Goal: Check status: Check status

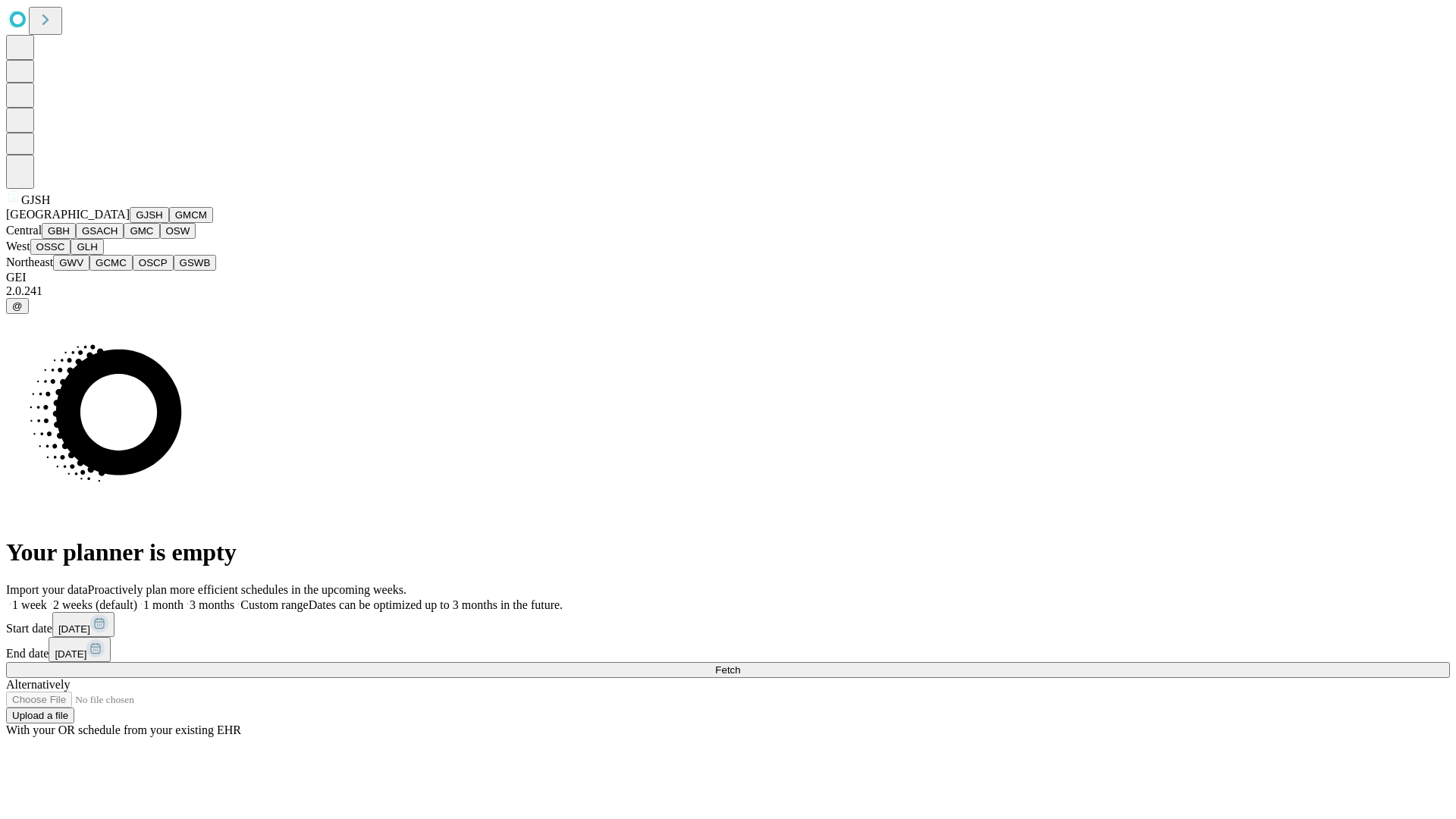
click at [130, 223] on button "GJSH" at bounding box center [150, 215] width 39 height 16
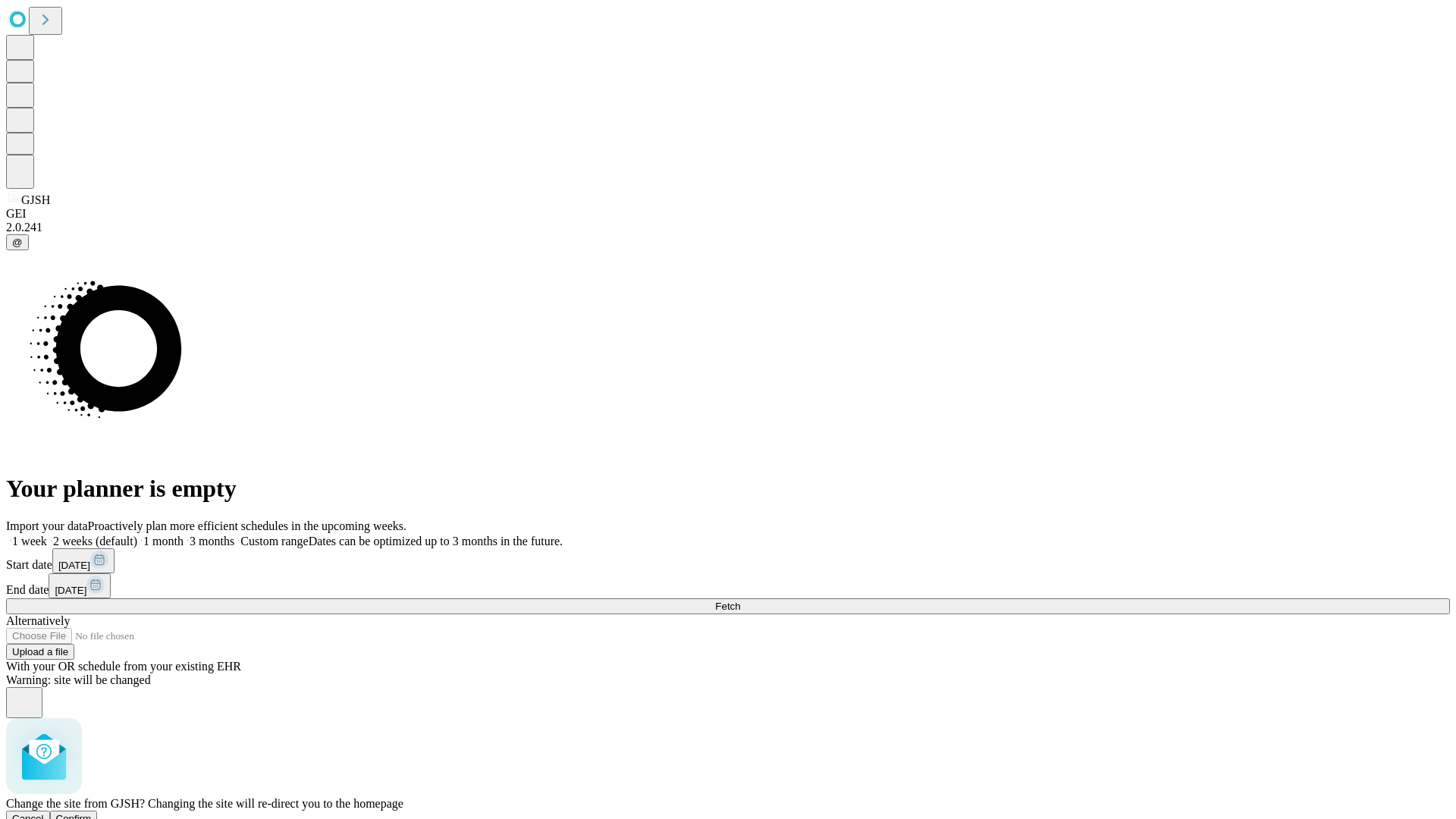
click at [91, 813] on span "Confirm" at bounding box center [74, 818] width 36 height 12
click at [47, 535] on label "1 week" at bounding box center [27, 541] width 41 height 13
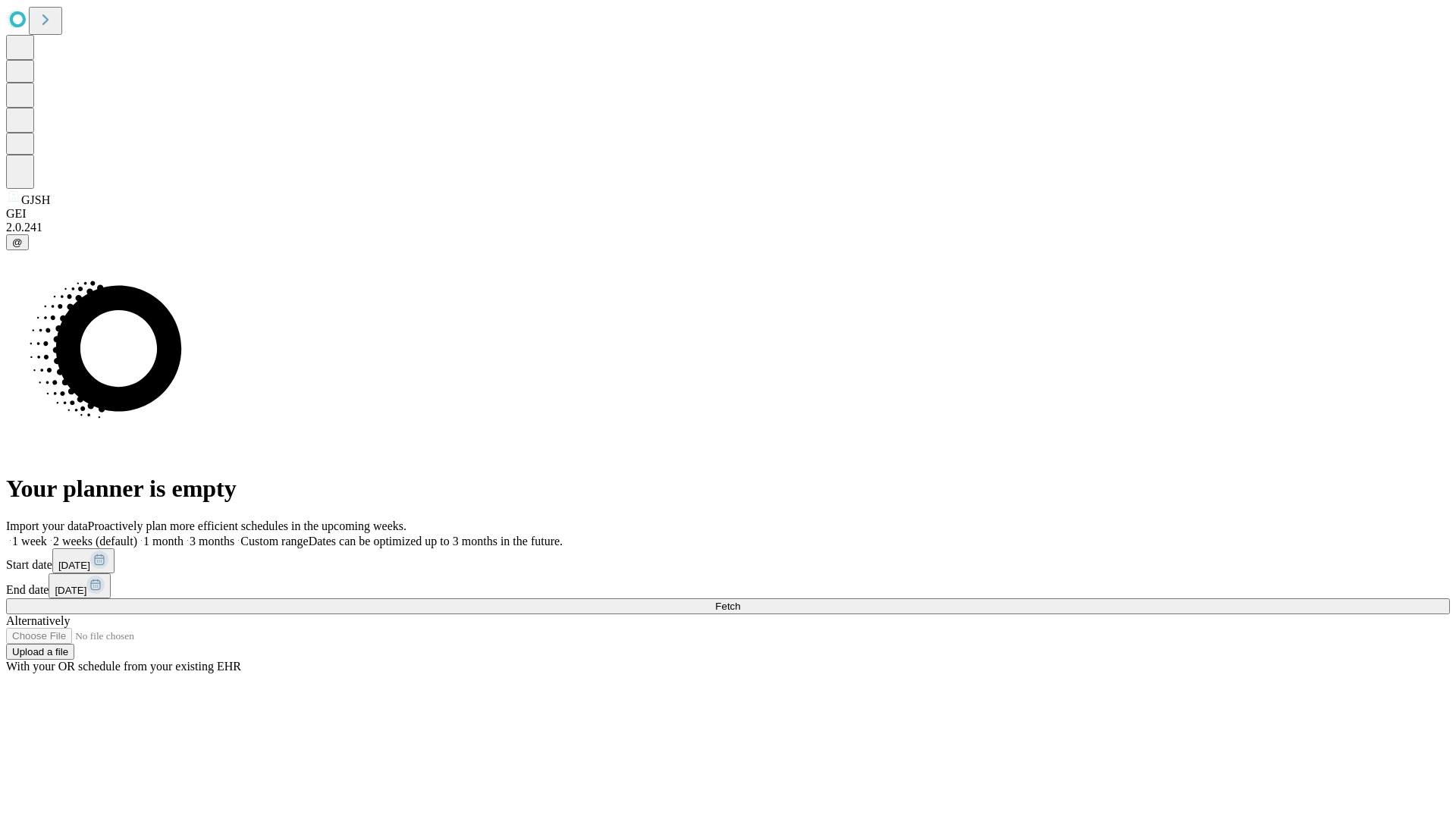
click at [740, 600] on span "Fetch" at bounding box center [728, 606] width 25 height 12
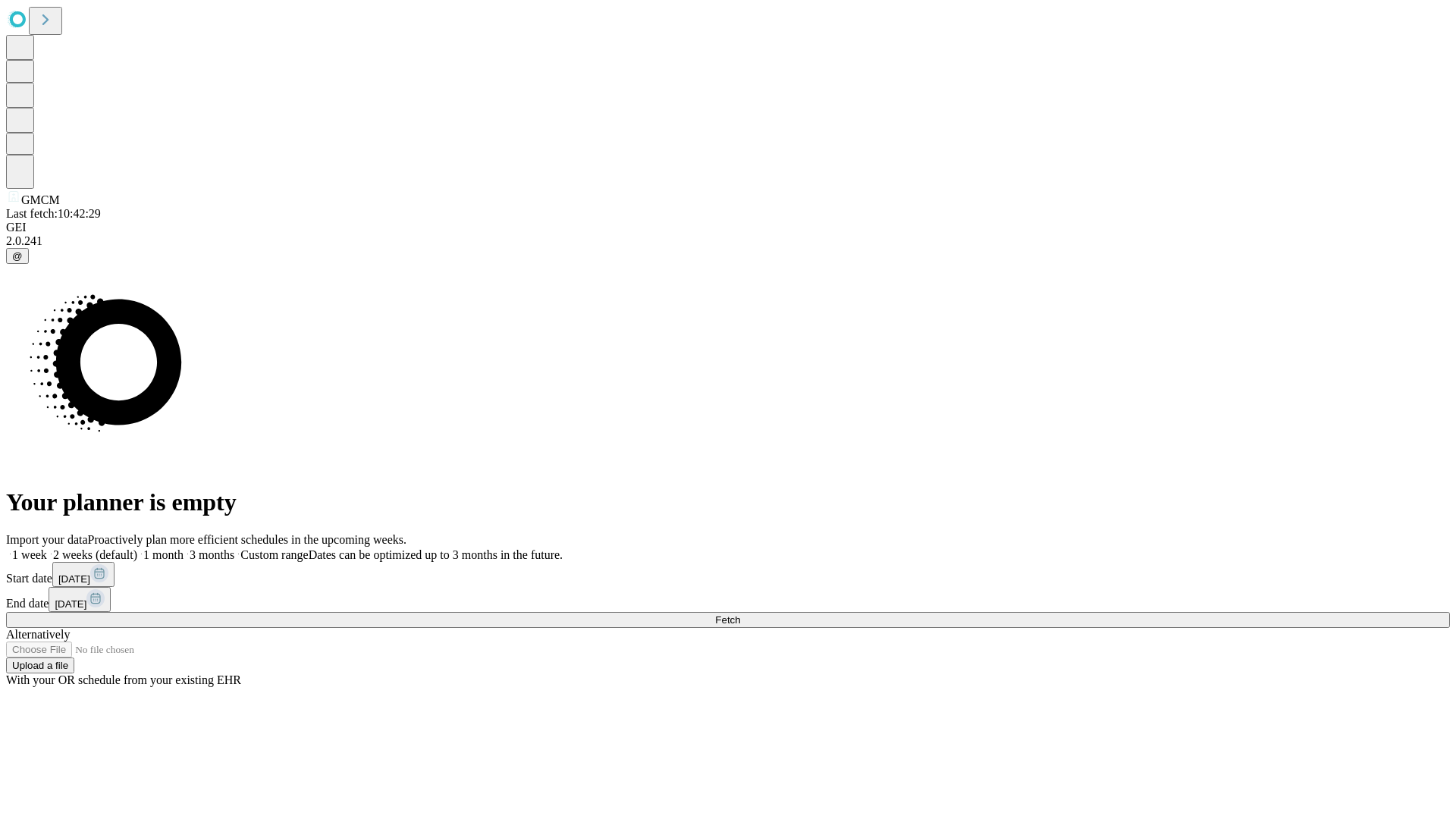
click at [47, 548] on label "1 week" at bounding box center [27, 555] width 41 height 13
click at [740, 615] on span "Fetch" at bounding box center [728, 620] width 25 height 12
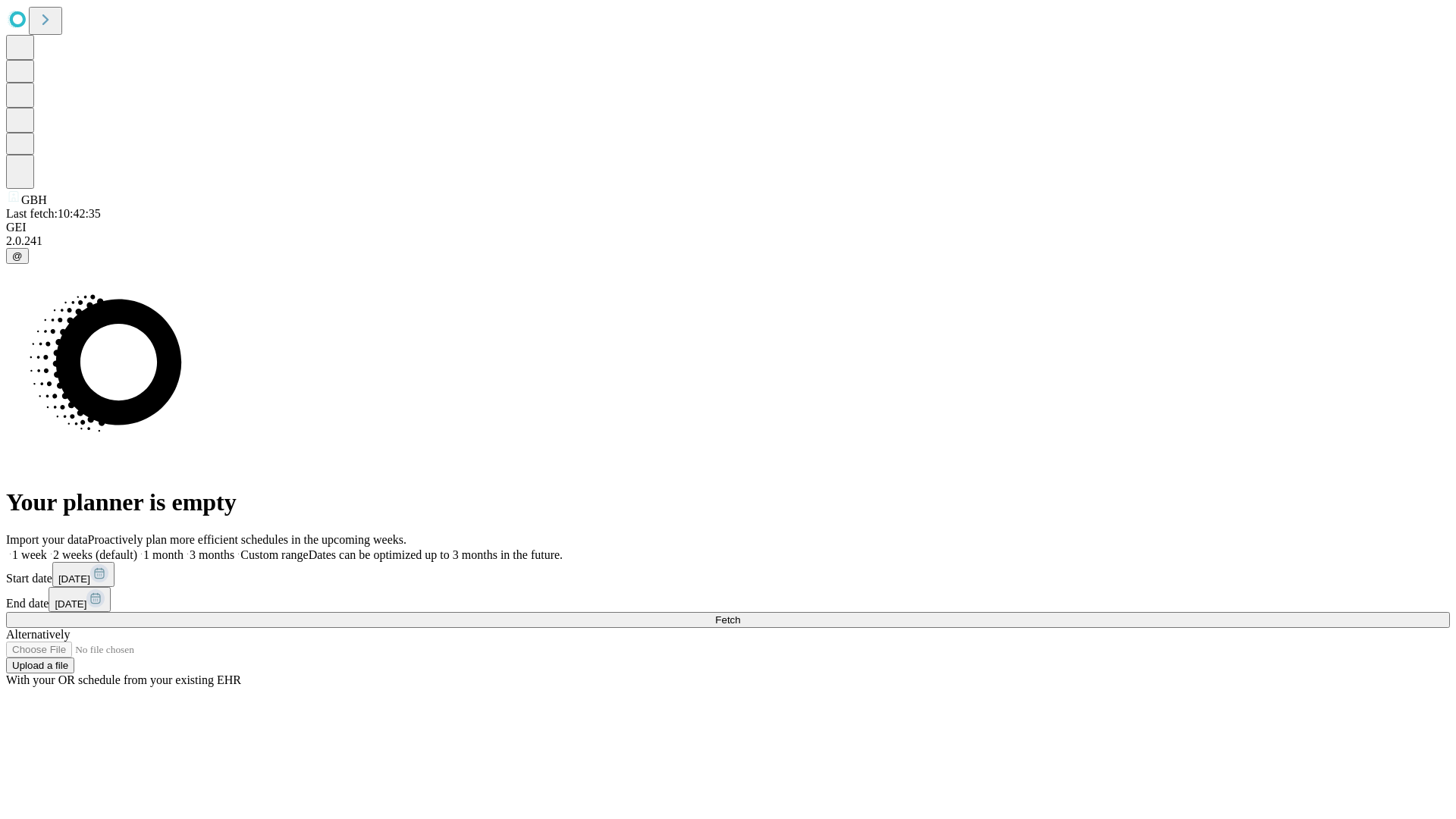
click at [47, 548] on label "1 week" at bounding box center [27, 555] width 41 height 13
click at [740, 615] on span "Fetch" at bounding box center [728, 620] width 25 height 12
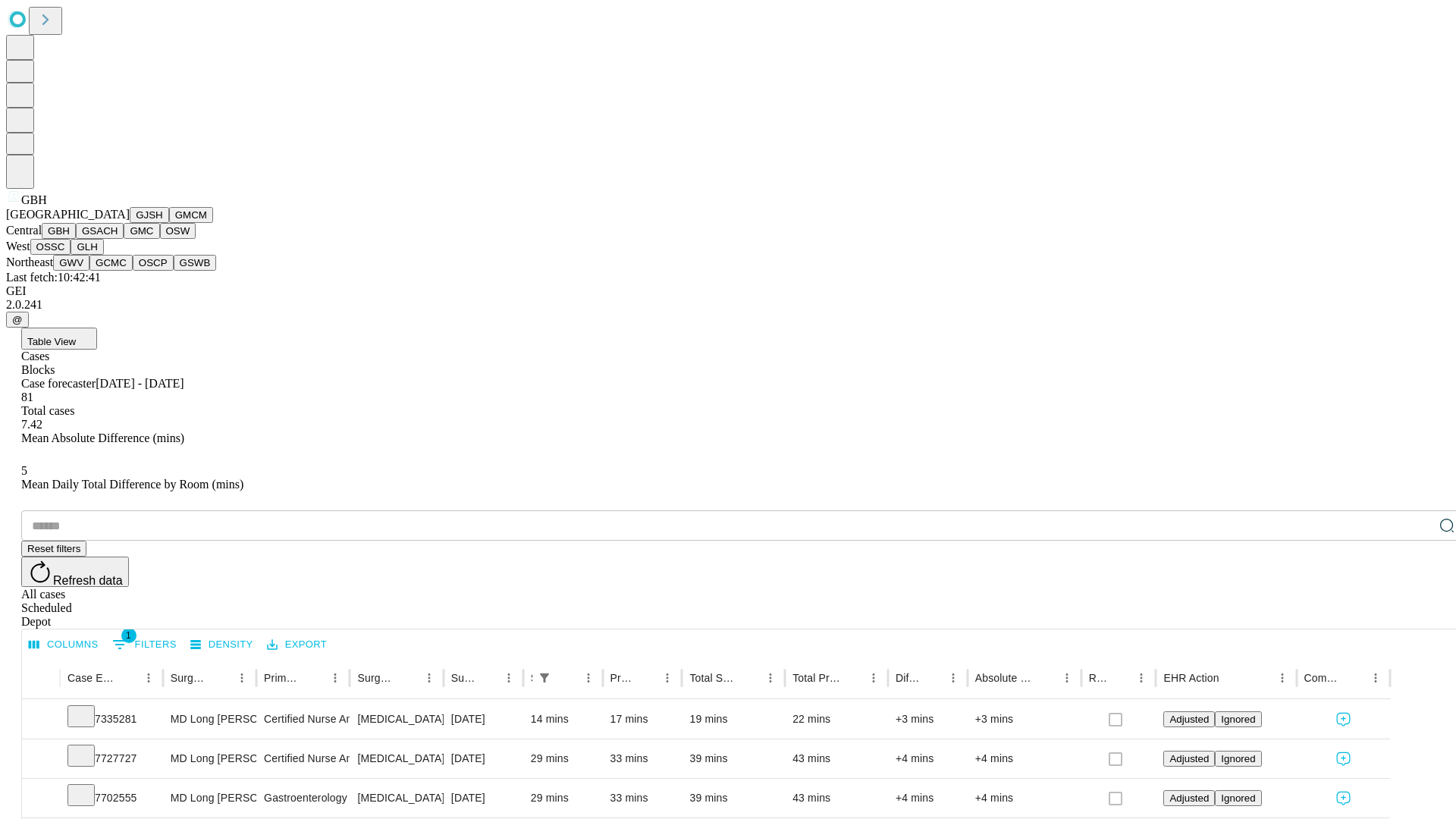
click at [117, 239] on button "GSACH" at bounding box center [99, 231] width 47 height 16
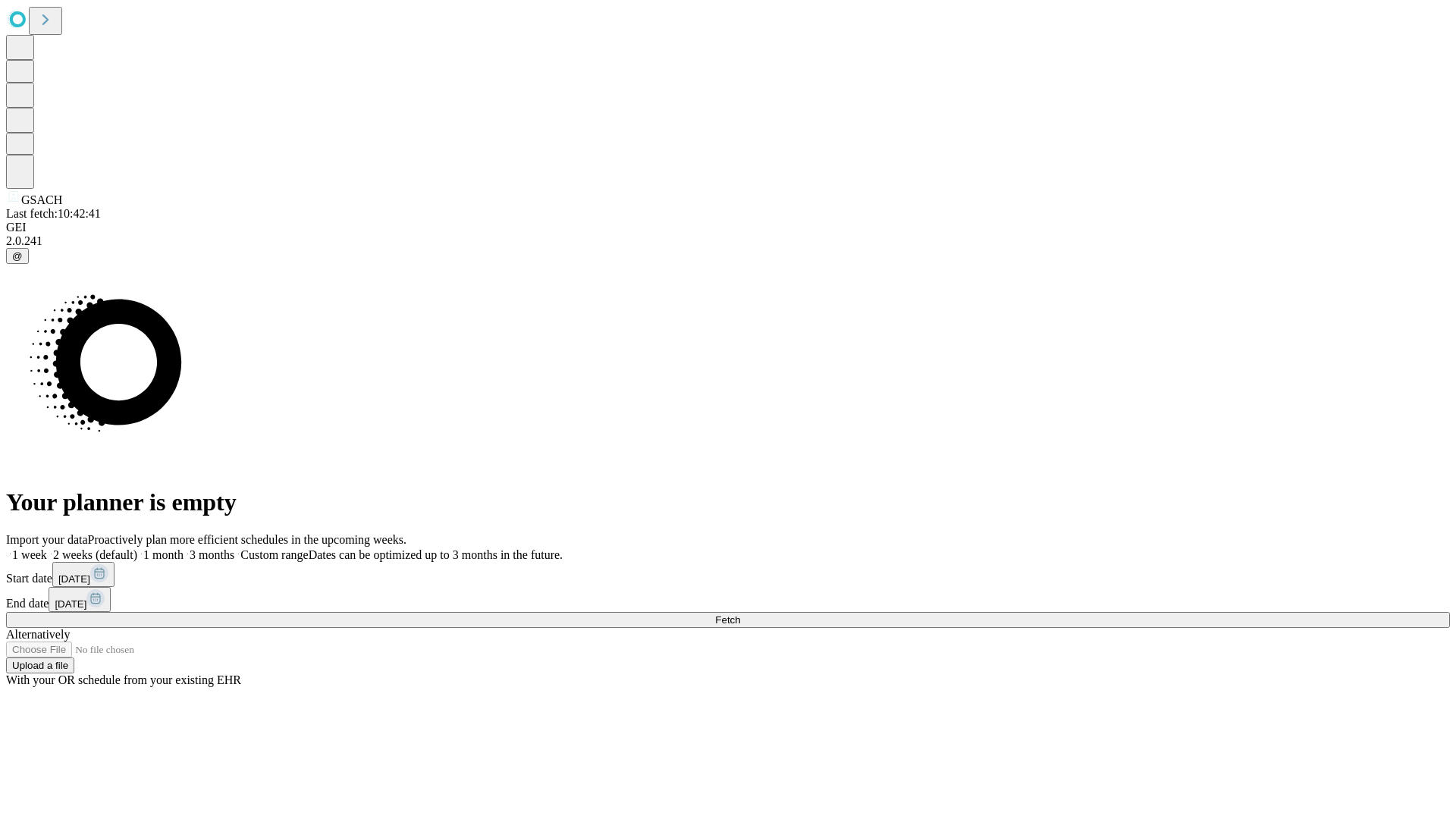
click at [47, 548] on label "1 week" at bounding box center [27, 555] width 41 height 13
click at [740, 615] on span "Fetch" at bounding box center [728, 620] width 25 height 12
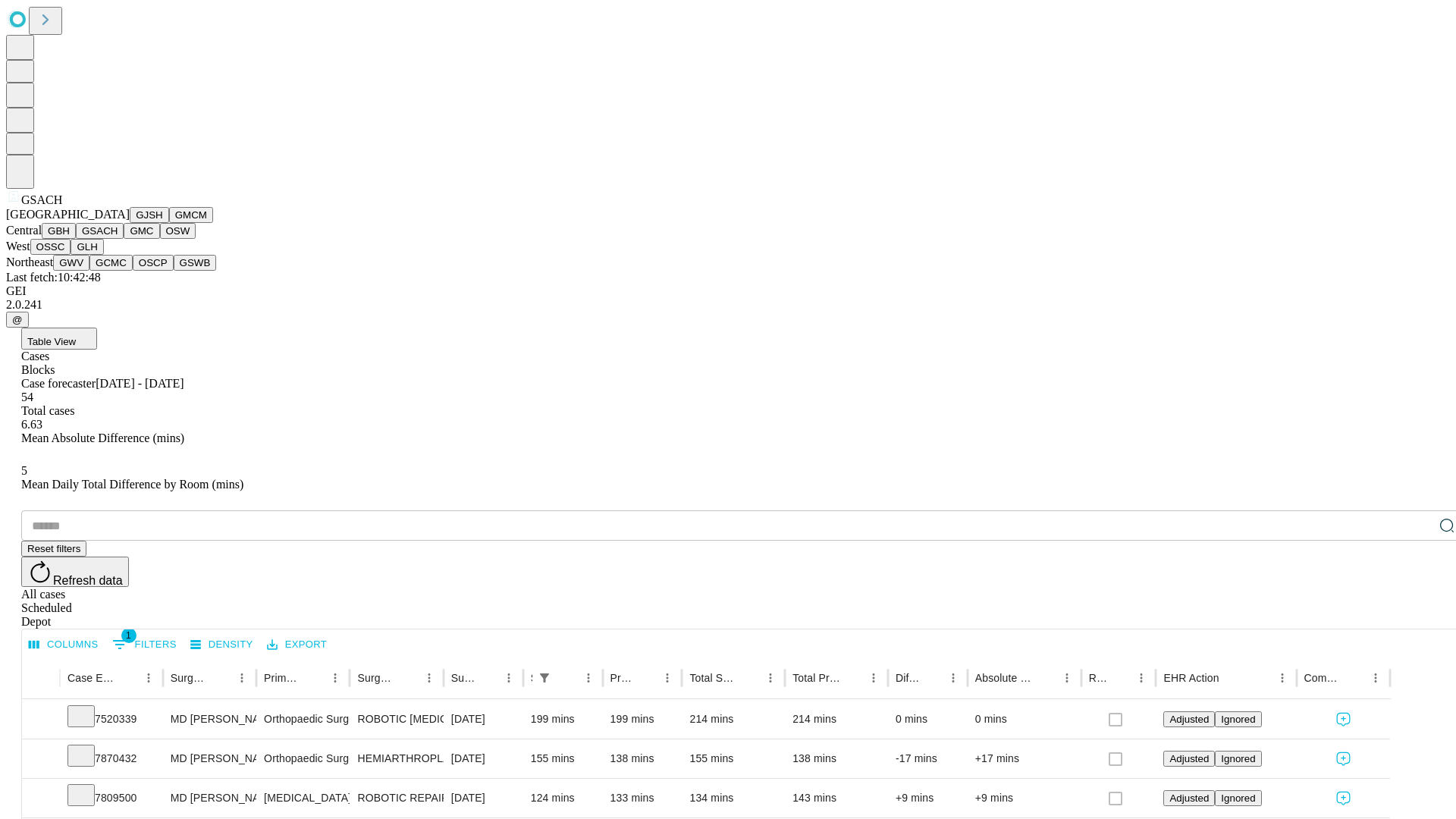
click at [124, 239] on button "GMC" at bounding box center [142, 231] width 36 height 16
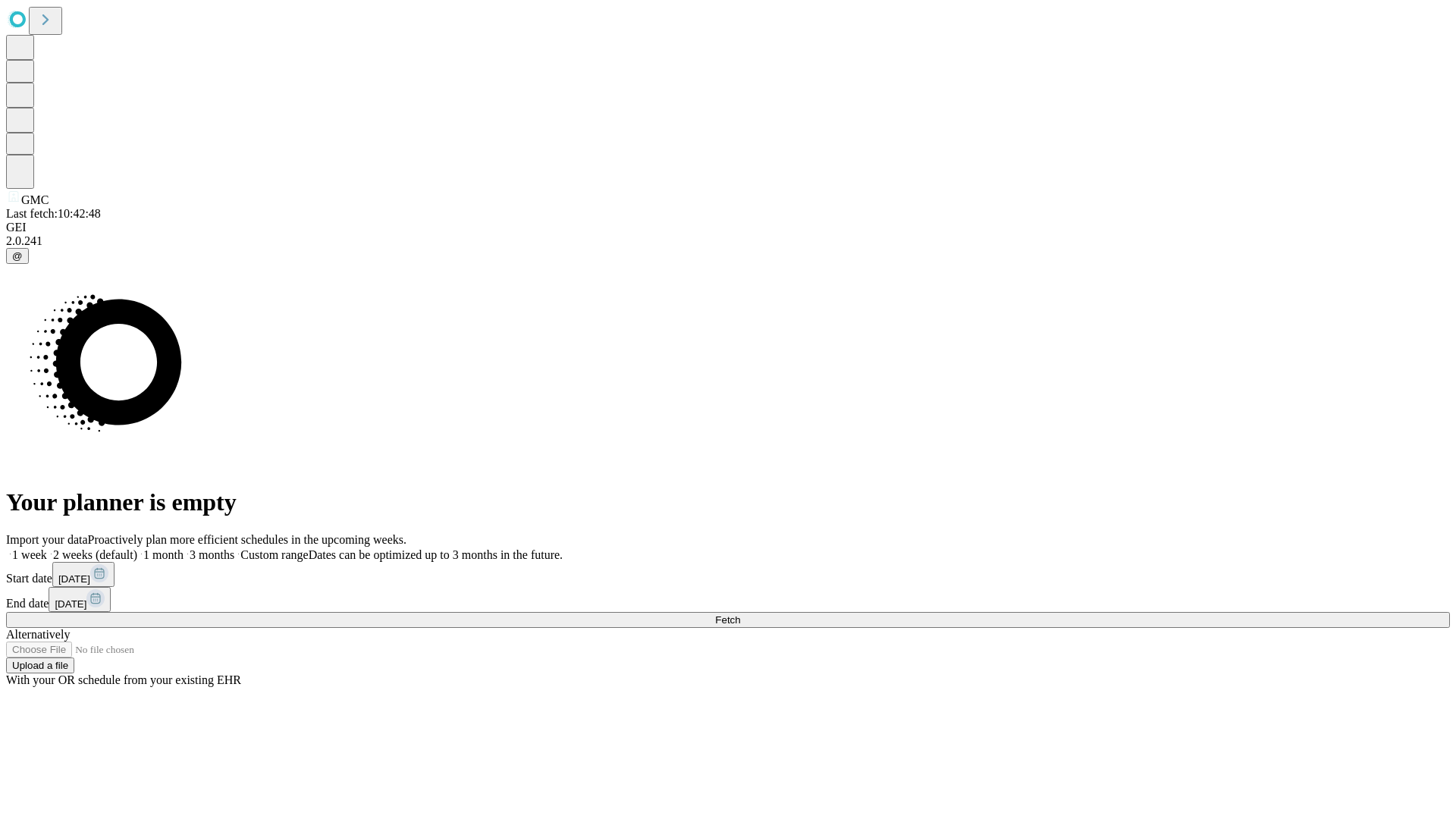
click at [740, 615] on span "Fetch" at bounding box center [728, 620] width 25 height 12
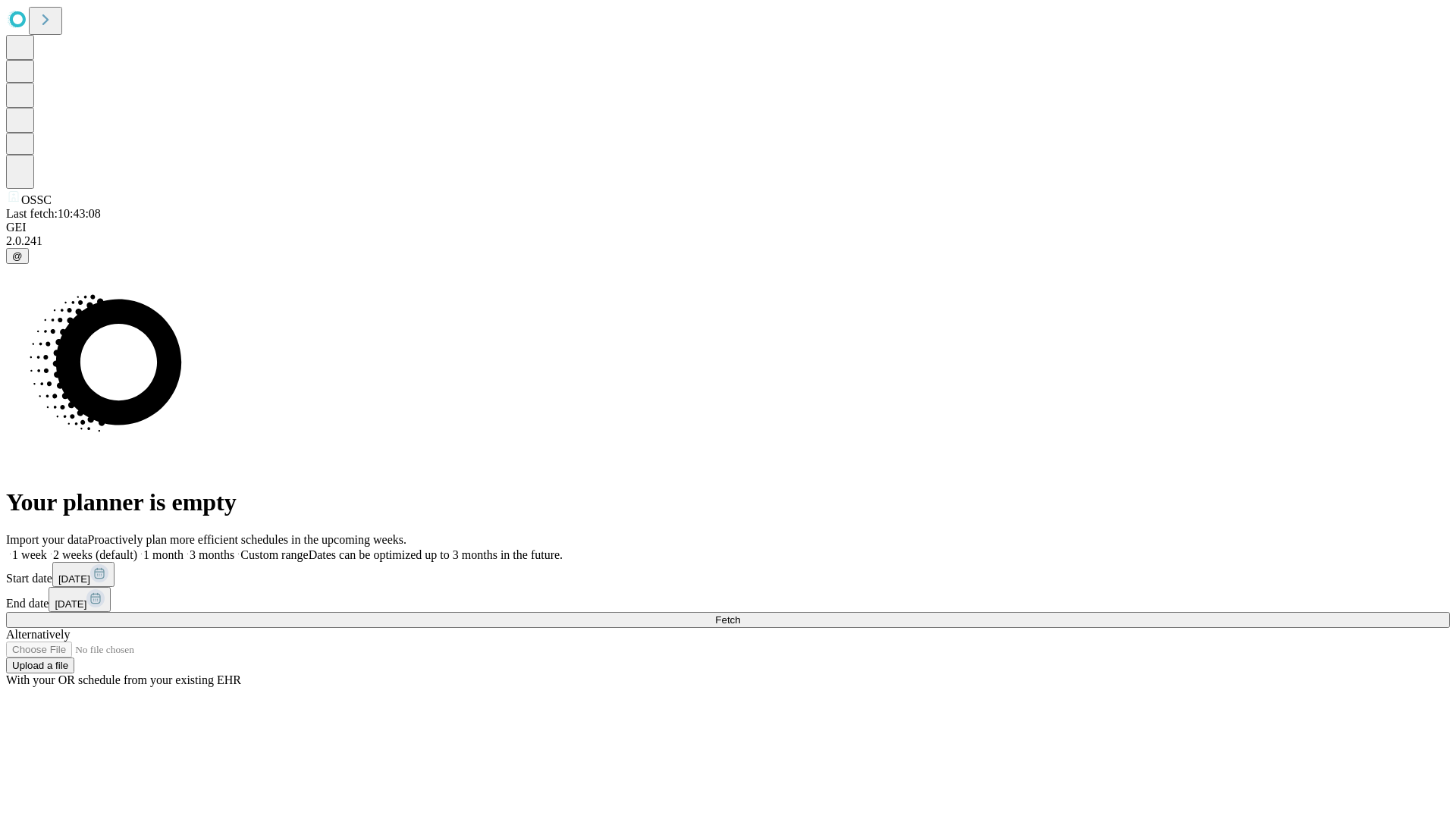
click at [47, 548] on label "1 week" at bounding box center [27, 555] width 41 height 13
click at [740, 615] on span "Fetch" at bounding box center [728, 620] width 25 height 12
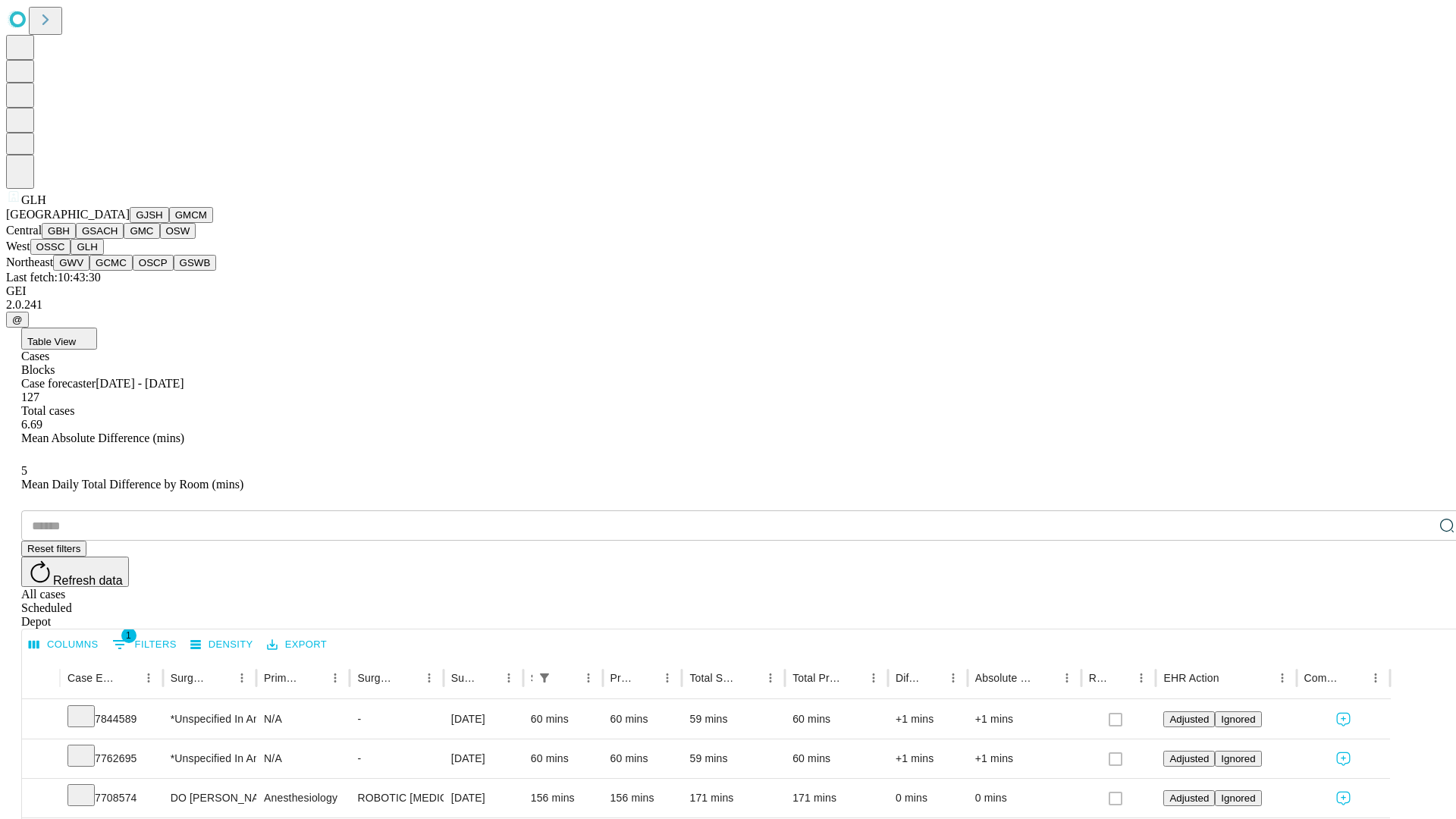
click at [90, 271] on button "GWV" at bounding box center [71, 263] width 37 height 16
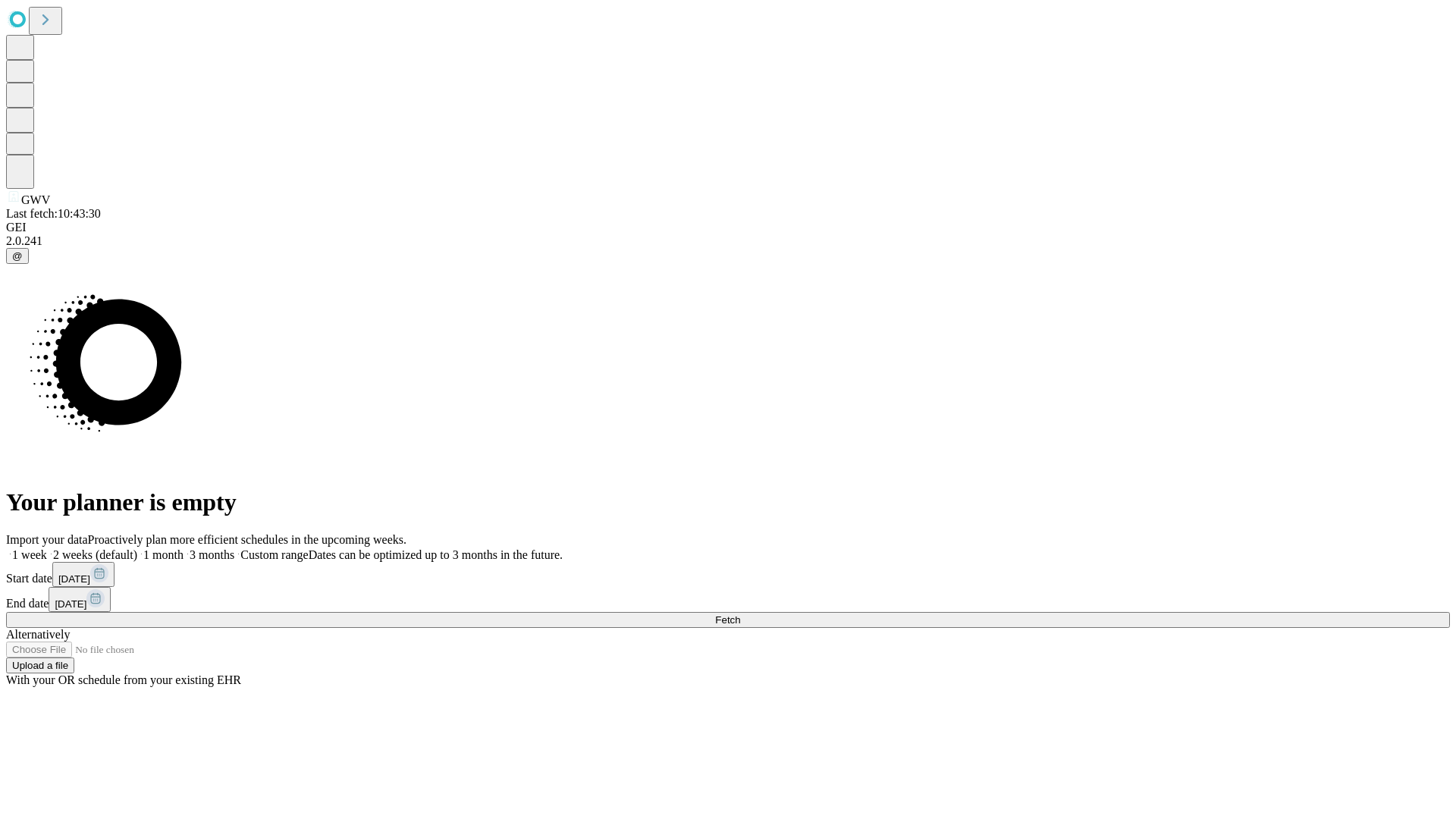
click at [47, 548] on label "1 week" at bounding box center [27, 555] width 41 height 13
click at [740, 615] on span "Fetch" at bounding box center [728, 620] width 25 height 12
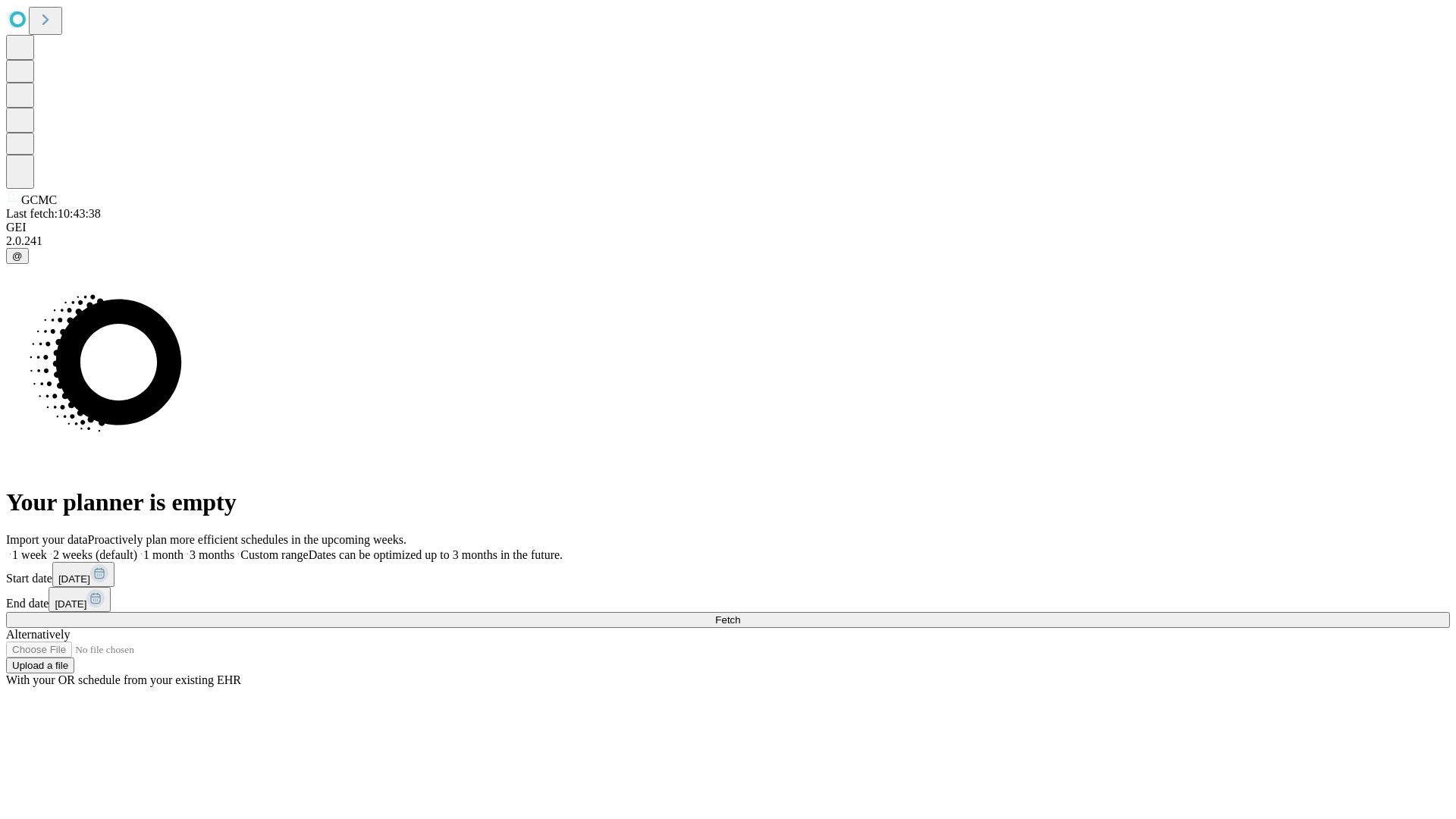
click at [47, 548] on label "1 week" at bounding box center [27, 555] width 41 height 13
click at [740, 615] on span "Fetch" at bounding box center [728, 620] width 25 height 12
click at [47, 548] on label "1 week" at bounding box center [27, 555] width 41 height 13
click at [740, 615] on span "Fetch" at bounding box center [728, 620] width 25 height 12
